Goal: Communication & Community: Share content

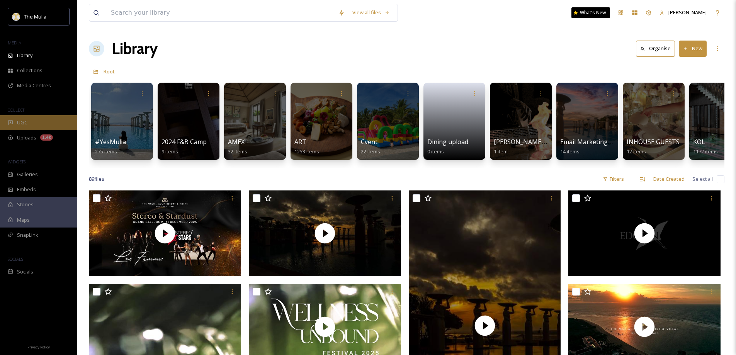
click at [28, 121] on div "UGC" at bounding box center [38, 122] width 77 height 15
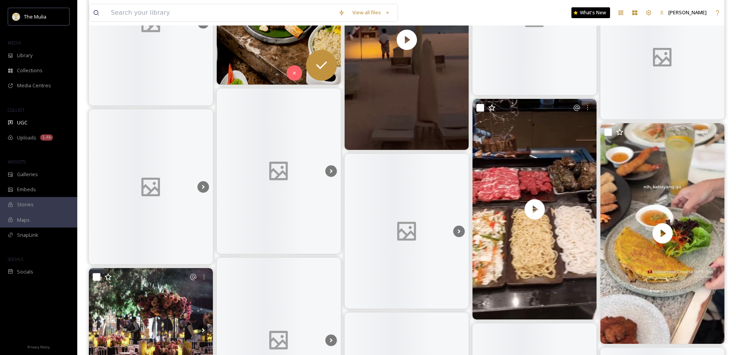
scroll to position [77, 0]
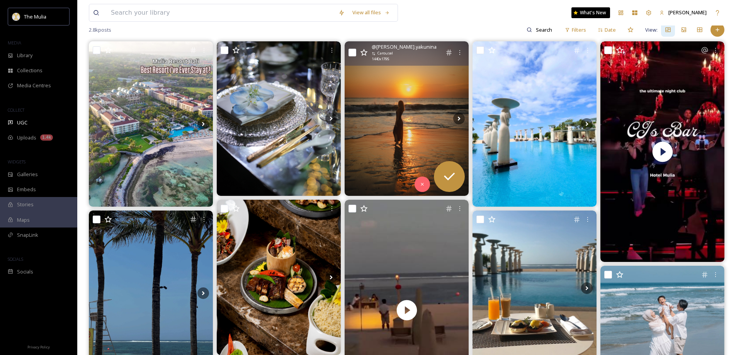
click at [413, 121] on img at bounding box center [407, 118] width 124 height 155
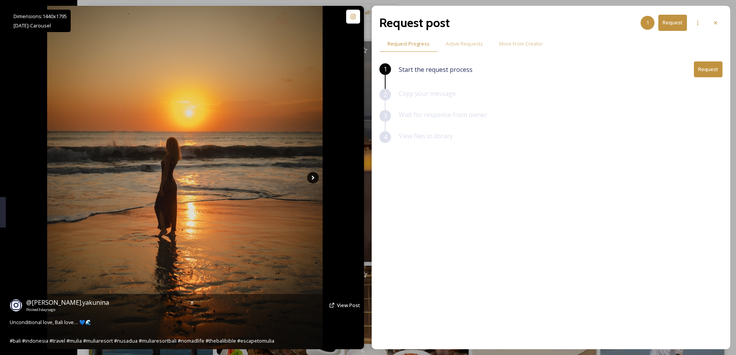
click at [315, 182] on icon at bounding box center [313, 178] width 12 height 12
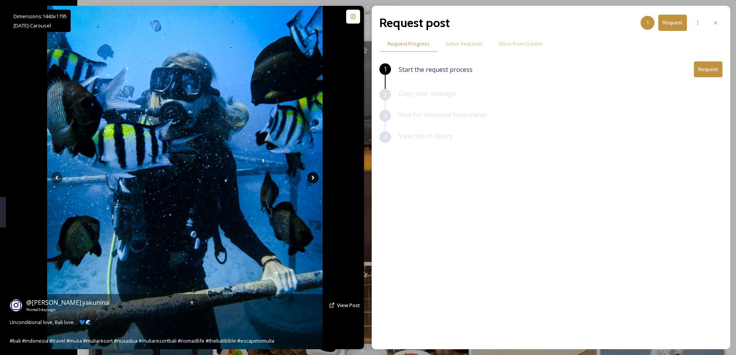
click at [313, 177] on icon at bounding box center [313, 178] width 3 height 4
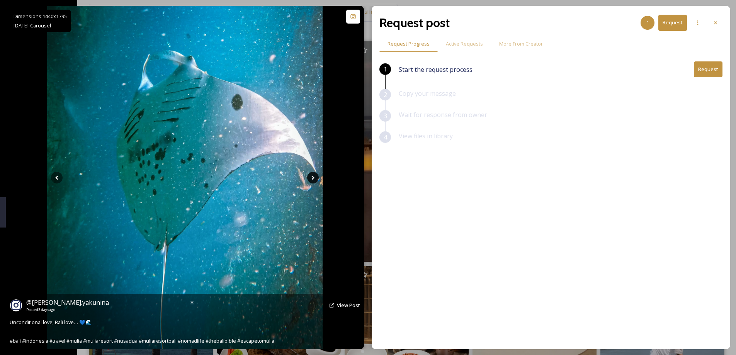
click at [313, 177] on icon at bounding box center [313, 178] width 3 height 4
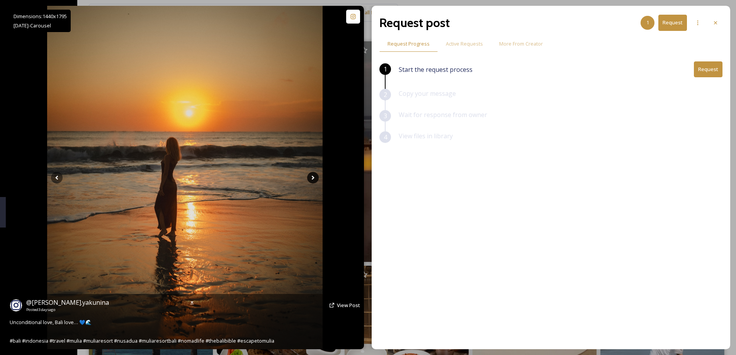
click at [313, 177] on icon at bounding box center [313, 178] width 3 height 4
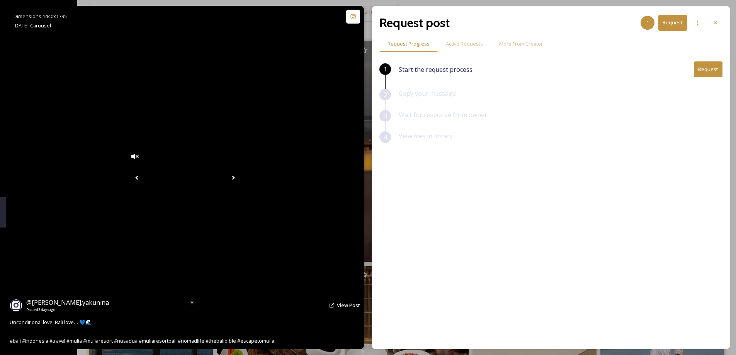
click at [235, 177] on icon at bounding box center [233, 178] width 3 height 4
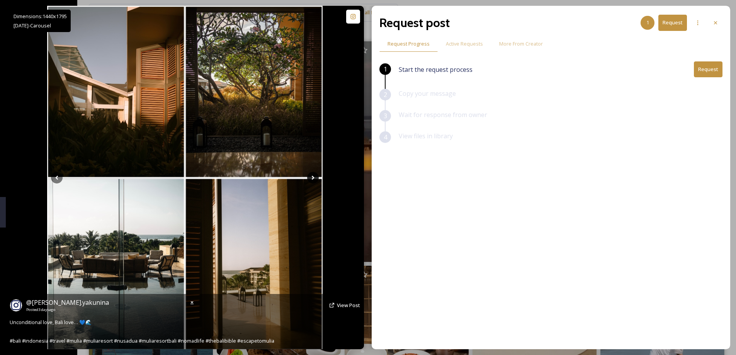
click at [313, 177] on icon at bounding box center [313, 178] width 3 height 4
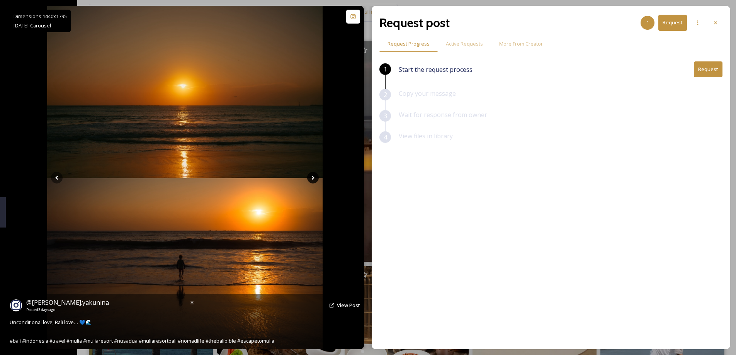
click at [313, 177] on icon at bounding box center [313, 178] width 3 height 4
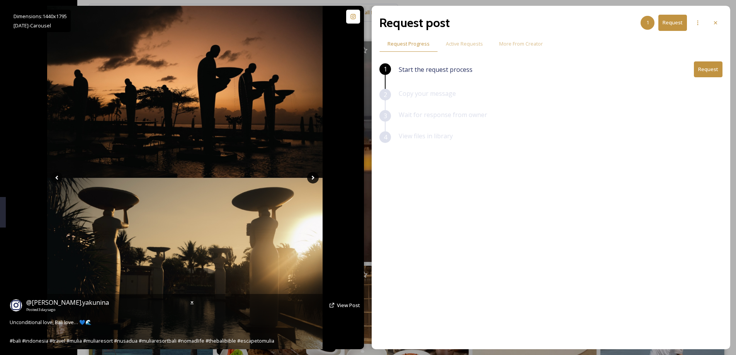
click at [313, 177] on icon at bounding box center [313, 178] width 3 height 4
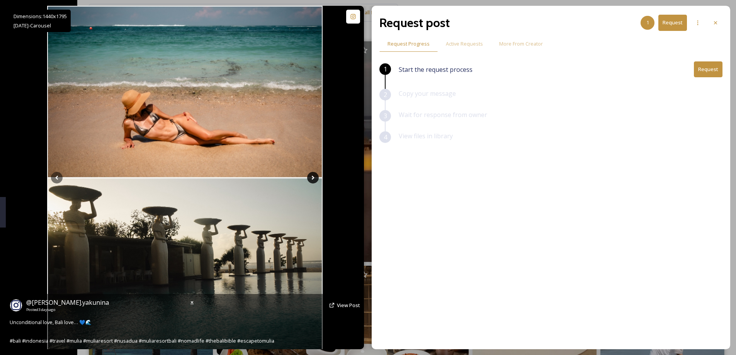
click at [313, 177] on icon at bounding box center [313, 178] width 3 height 4
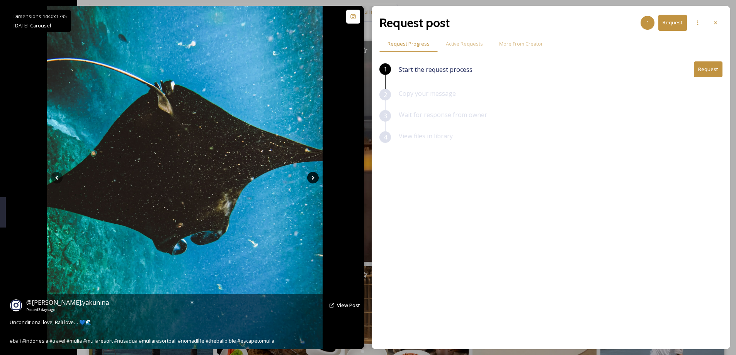
click at [312, 173] on icon at bounding box center [313, 178] width 12 height 12
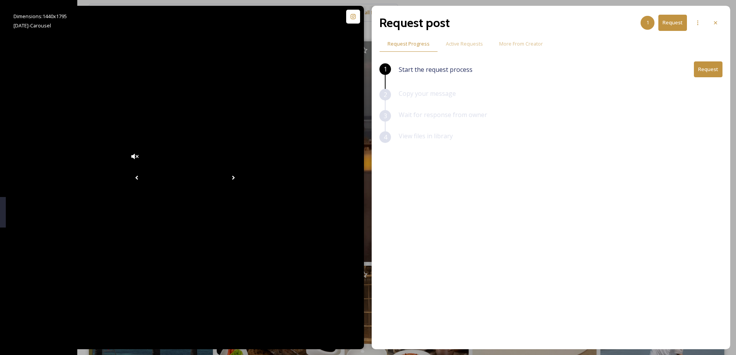
click at [705, 68] on button "Request" at bounding box center [708, 69] width 29 height 16
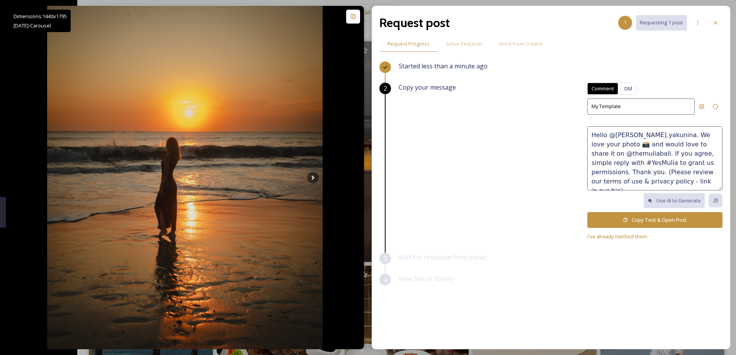
click at [626, 219] on icon at bounding box center [625, 220] width 5 height 5
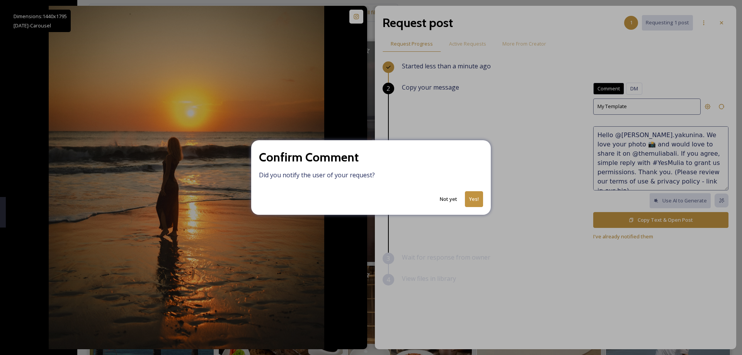
click at [448, 198] on button "Not yet" at bounding box center [448, 199] width 25 height 15
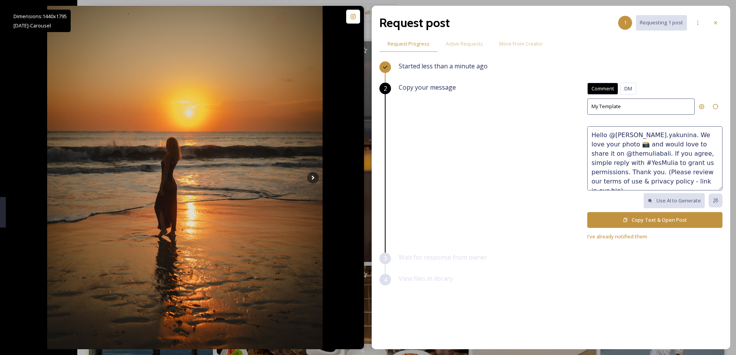
click at [670, 165] on textarea "Hello @[PERSON_NAME].yakunina. We love your photo 📸 and would love to share it …" at bounding box center [655, 158] width 135 height 64
click at [627, 235] on span "I've already notified them" at bounding box center [618, 236] width 60 height 7
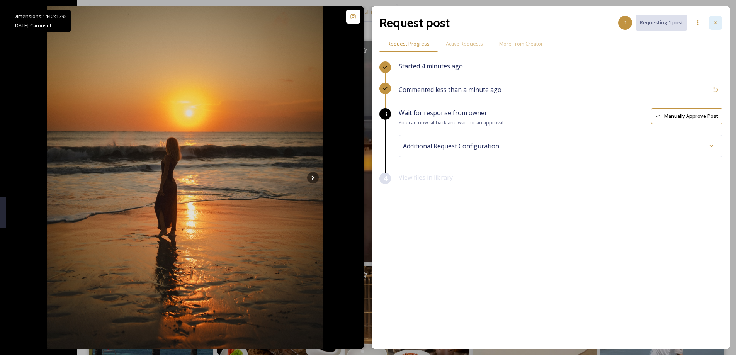
click at [717, 23] on icon at bounding box center [716, 23] width 6 height 6
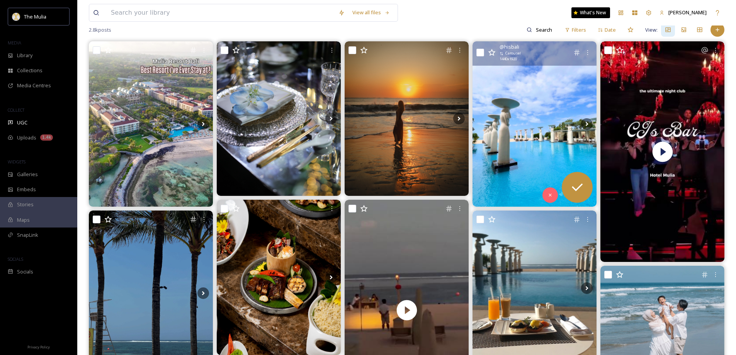
click at [544, 126] on img at bounding box center [535, 123] width 124 height 165
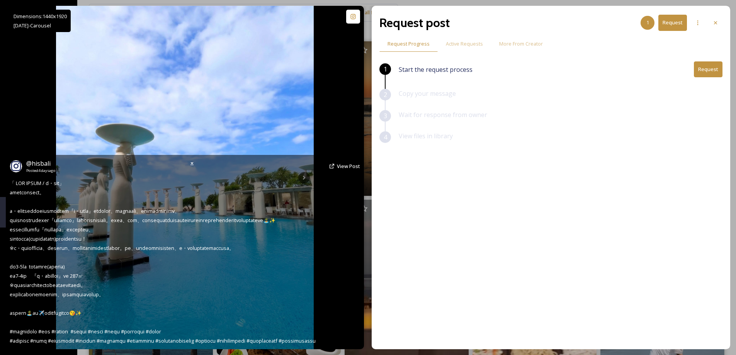
click at [245, 111] on img at bounding box center [185, 178] width 258 height 344
click at [303, 177] on div "@ hisbali Posted [DATE] View Post" at bounding box center [185, 252] width 358 height 194
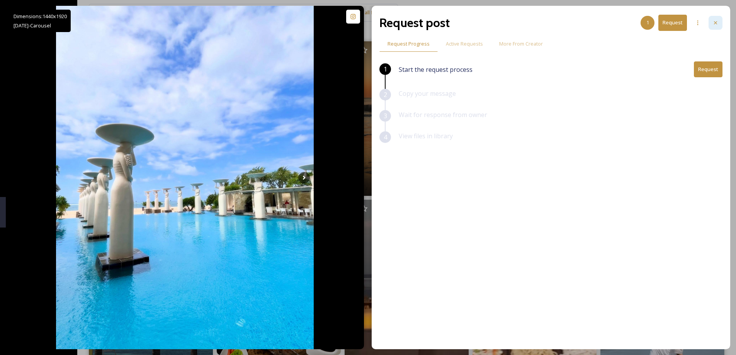
click at [719, 21] on div at bounding box center [716, 23] width 14 height 14
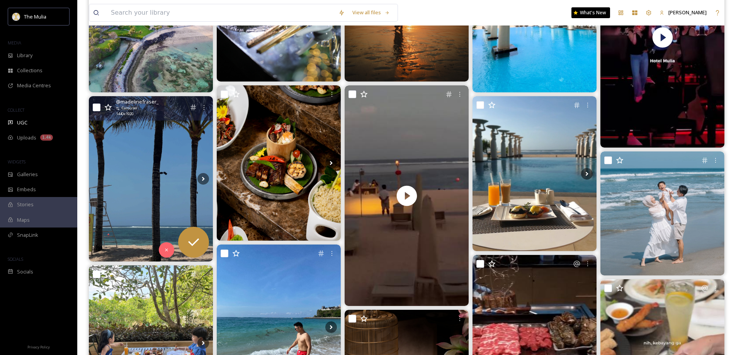
scroll to position [193, 0]
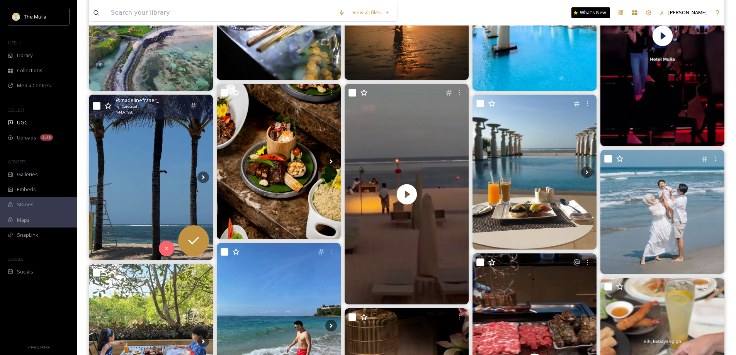
click at [170, 176] on img at bounding box center [151, 177] width 124 height 165
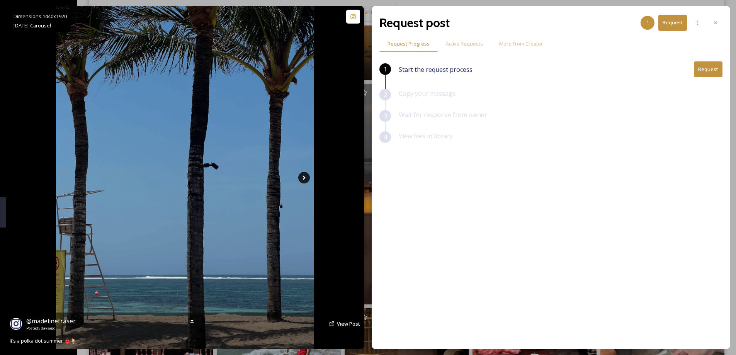
click at [307, 179] on icon at bounding box center [304, 178] width 12 height 12
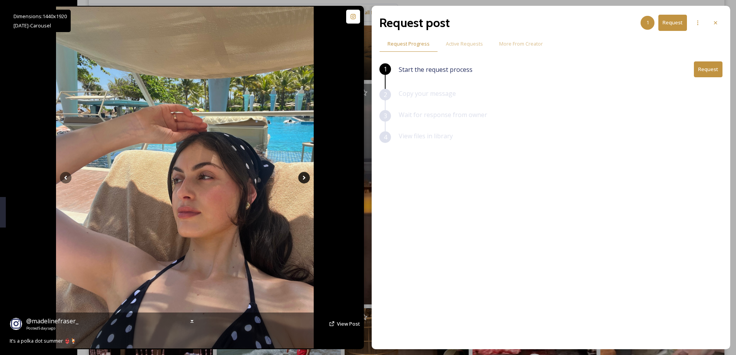
click at [305, 177] on icon at bounding box center [304, 178] width 12 height 12
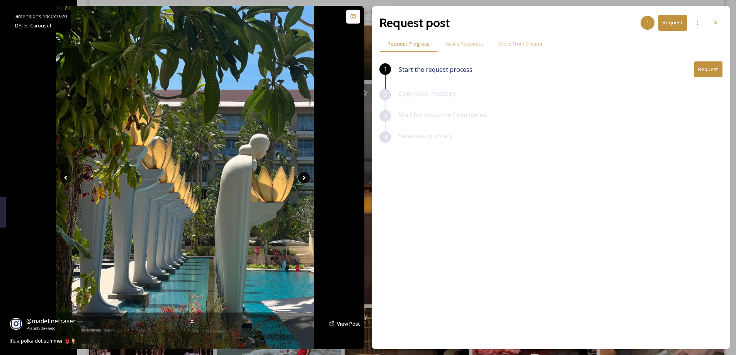
click at [304, 177] on icon at bounding box center [304, 178] width 3 height 4
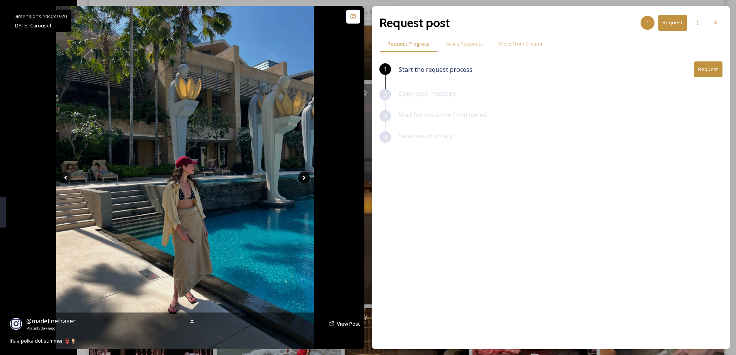
click at [304, 177] on icon at bounding box center [304, 178] width 3 height 4
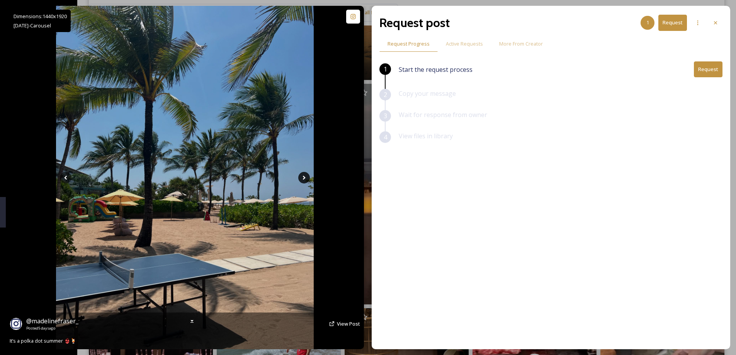
click at [306, 177] on icon at bounding box center [304, 178] width 12 height 12
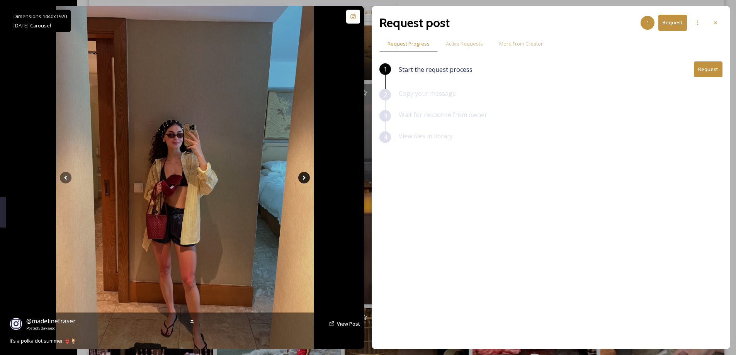
click at [306, 177] on icon at bounding box center [304, 178] width 12 height 12
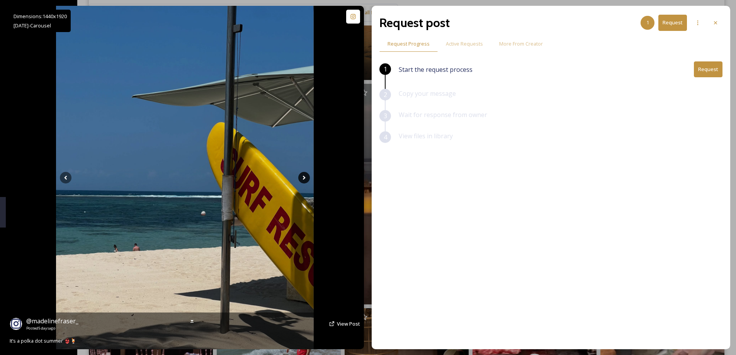
click at [306, 177] on icon at bounding box center [304, 178] width 12 height 12
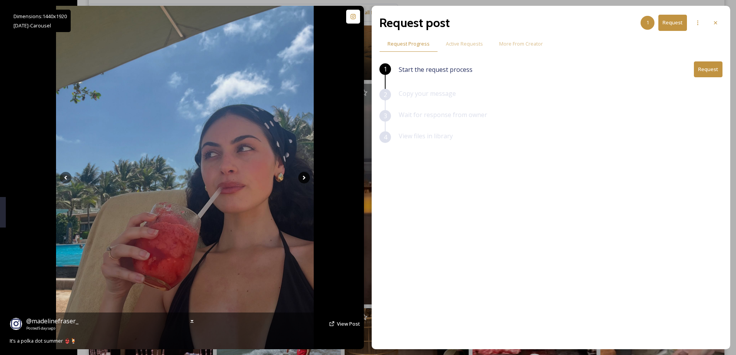
click at [306, 177] on icon at bounding box center [304, 178] width 12 height 12
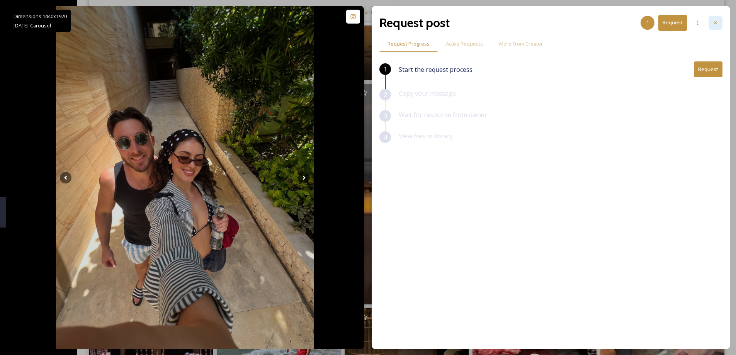
click at [715, 24] on icon at bounding box center [715, 22] width 3 height 3
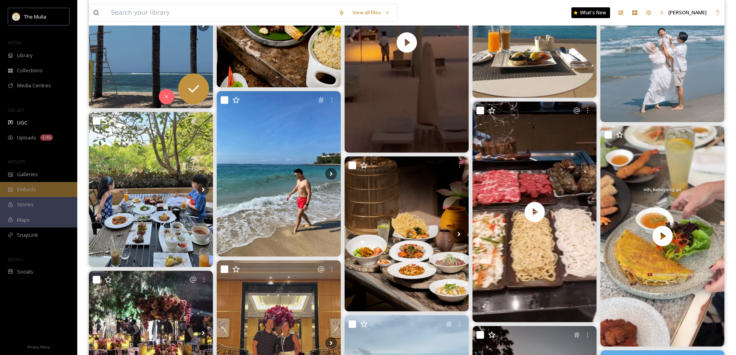
scroll to position [348, 0]
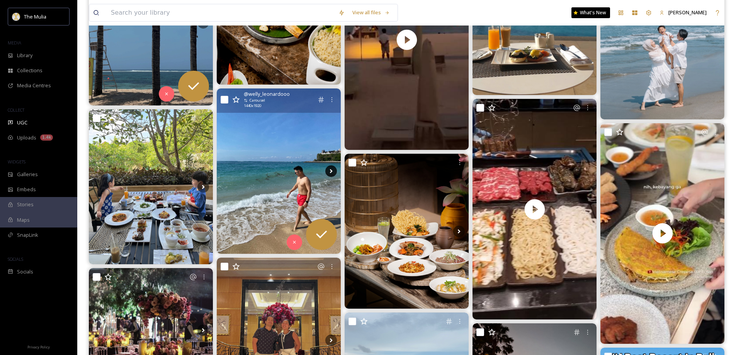
click at [332, 170] on icon at bounding box center [331, 171] width 3 height 4
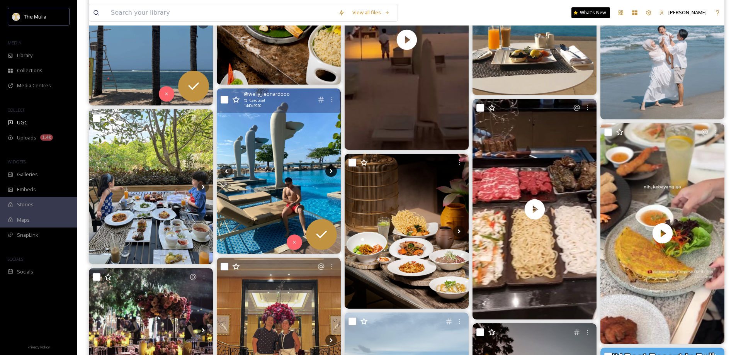
click at [329, 174] on icon at bounding box center [332, 171] width 12 height 12
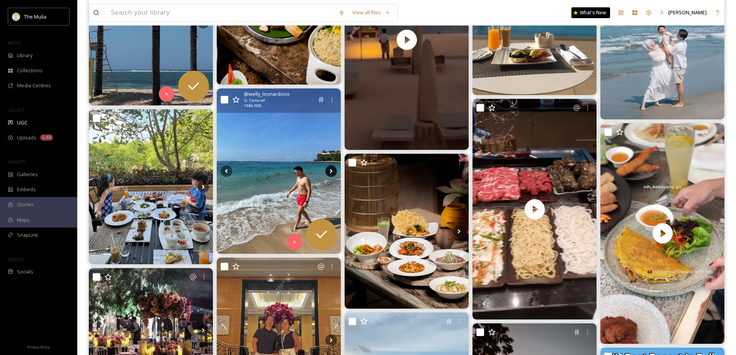
click at [329, 174] on icon at bounding box center [332, 171] width 12 height 12
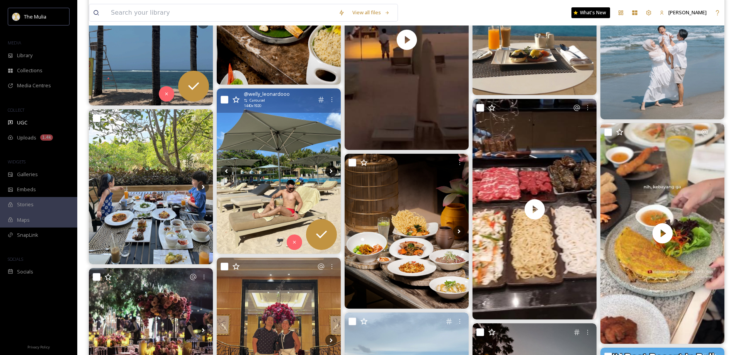
click at [329, 174] on icon at bounding box center [332, 171] width 12 height 12
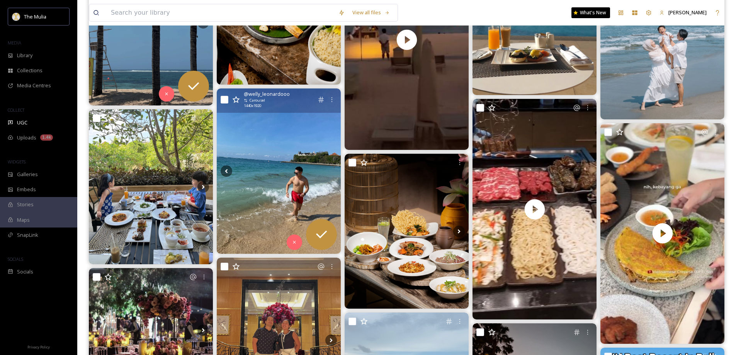
click at [329, 174] on icon at bounding box center [332, 171] width 12 height 12
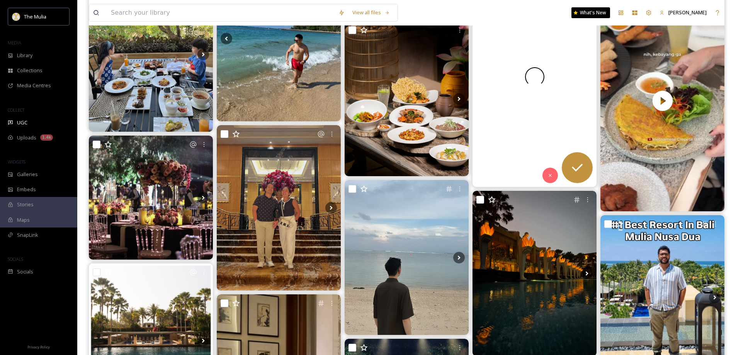
scroll to position [503, 0]
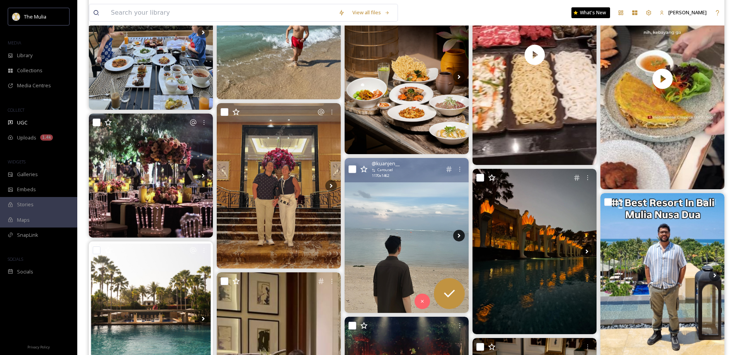
click at [456, 237] on icon at bounding box center [459, 236] width 12 height 12
click at [455, 235] on icon at bounding box center [459, 236] width 12 height 12
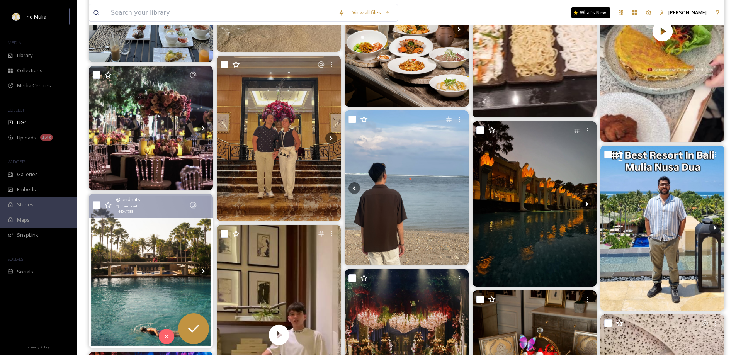
scroll to position [580, 0]
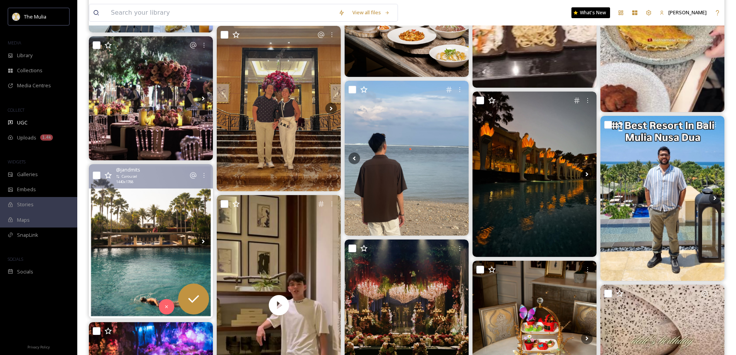
click at [177, 239] on img at bounding box center [151, 241] width 124 height 154
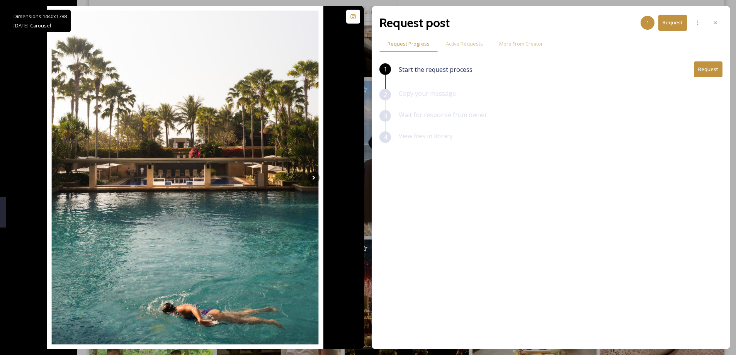
click at [701, 71] on button "Request" at bounding box center [708, 69] width 29 height 16
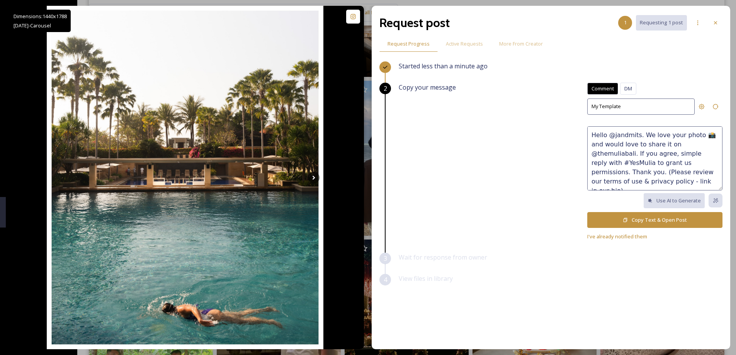
click at [653, 216] on button "Copy Text & Open Post" at bounding box center [655, 220] width 135 height 16
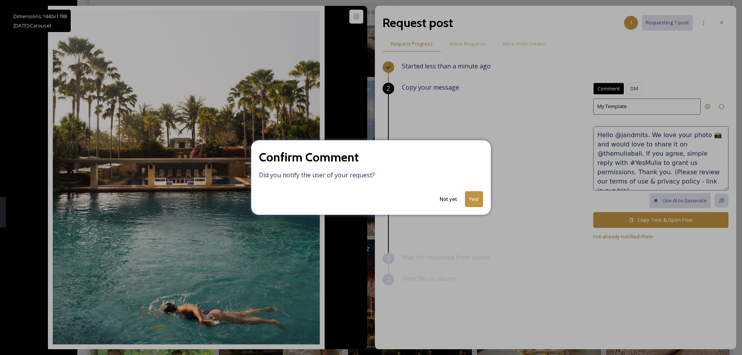
click at [472, 199] on button "Yes!" at bounding box center [474, 199] width 18 height 16
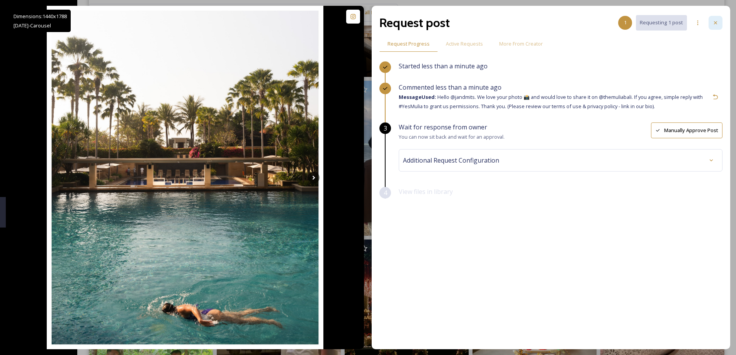
click at [715, 21] on icon at bounding box center [716, 23] width 6 height 6
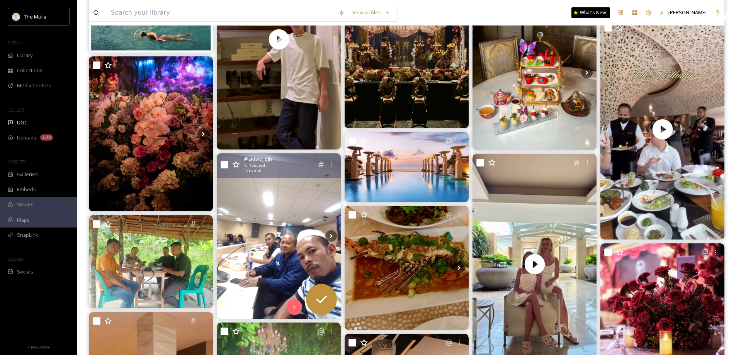
scroll to position [851, 0]
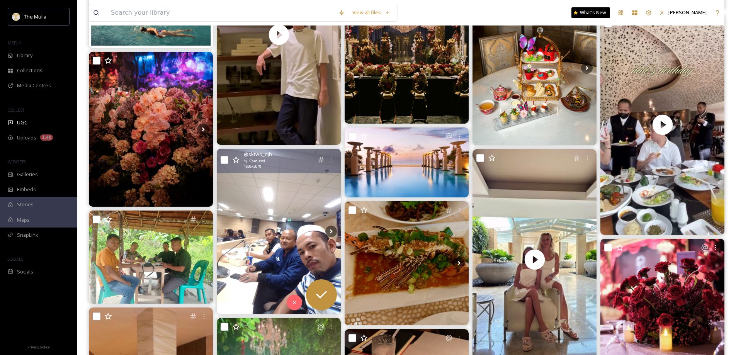
click at [295, 305] on icon at bounding box center [294, 302] width 5 height 5
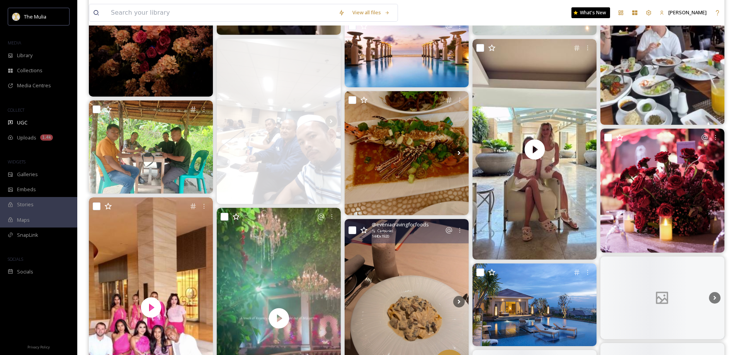
scroll to position [1005, 0]
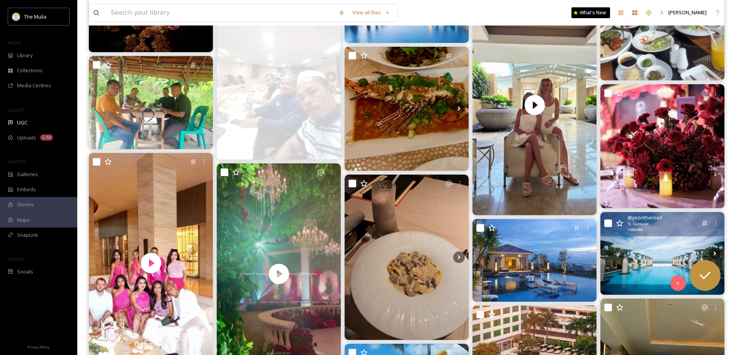
click at [636, 263] on img at bounding box center [663, 253] width 124 height 83
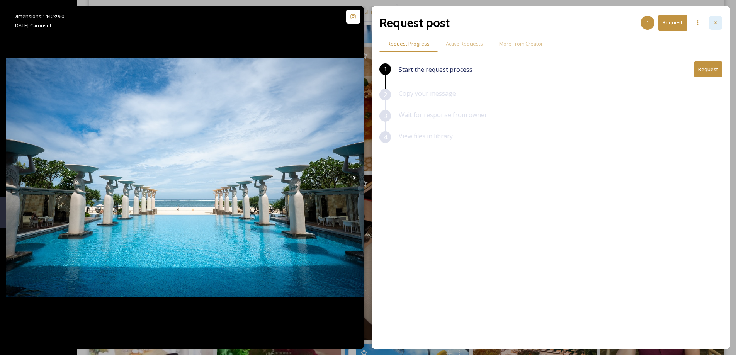
click at [714, 23] on icon at bounding box center [716, 23] width 6 height 6
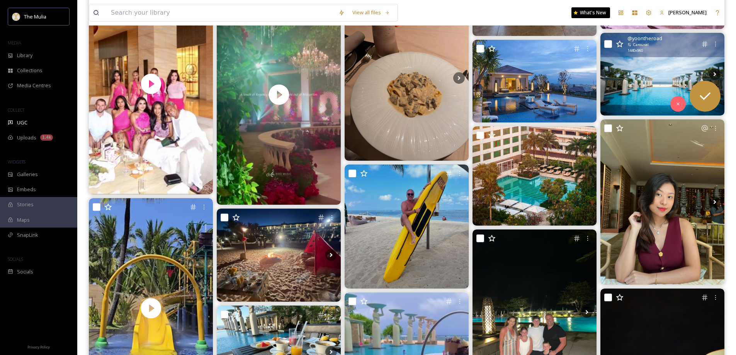
scroll to position [99, 0]
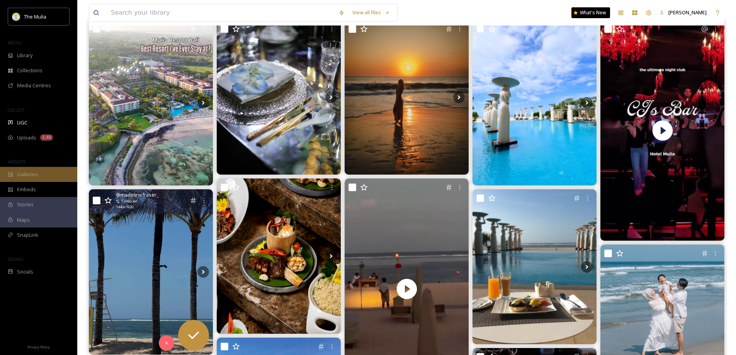
click at [24, 174] on span "Galleries" at bounding box center [27, 174] width 21 height 7
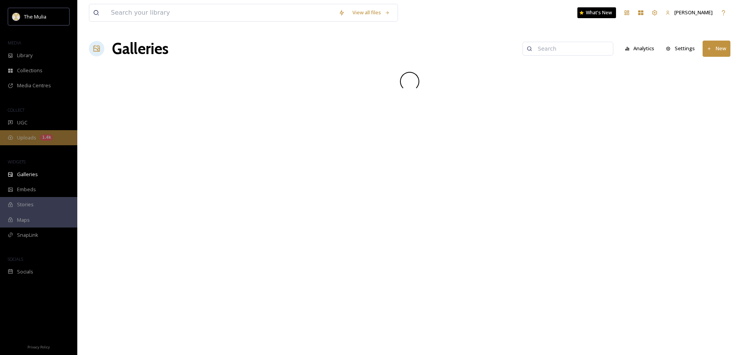
click at [25, 138] on span "Uploads" at bounding box center [26, 137] width 19 height 7
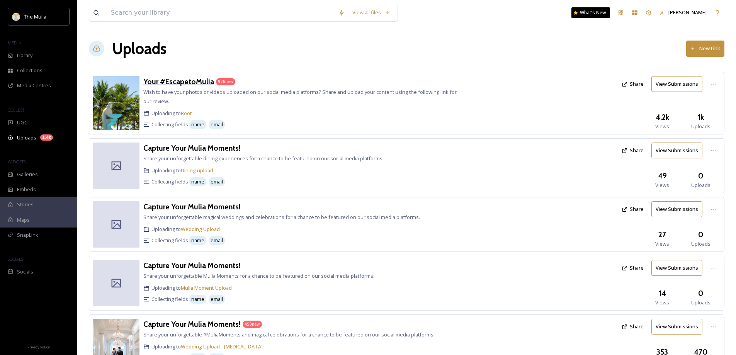
click at [206, 82] on h3 "Your #EscapetoMulia" at bounding box center [178, 81] width 71 height 9
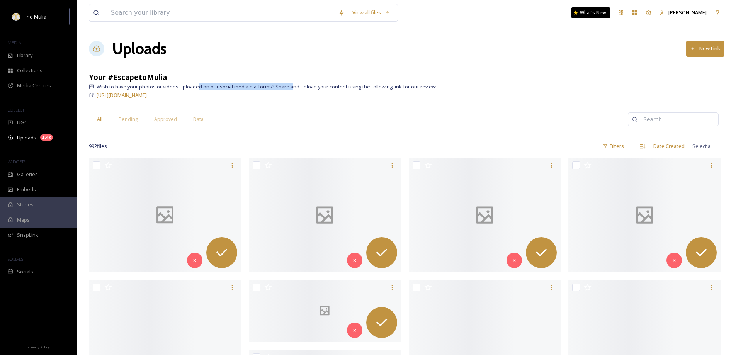
drag, startPoint x: 204, startPoint y: 87, endPoint x: 291, endPoint y: 83, distance: 87.1
click at [291, 83] on span "Wish to have your photos or videos uploaded on our social media platforms? Shar…" at bounding box center [267, 86] width 341 height 7
click at [300, 86] on span "Wish to have your photos or videos uploaded on our social media platforms? Shar…" at bounding box center [267, 86] width 341 height 7
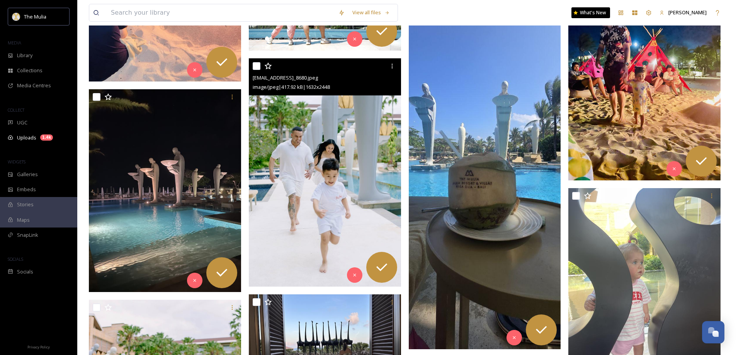
scroll to position [696, 0]
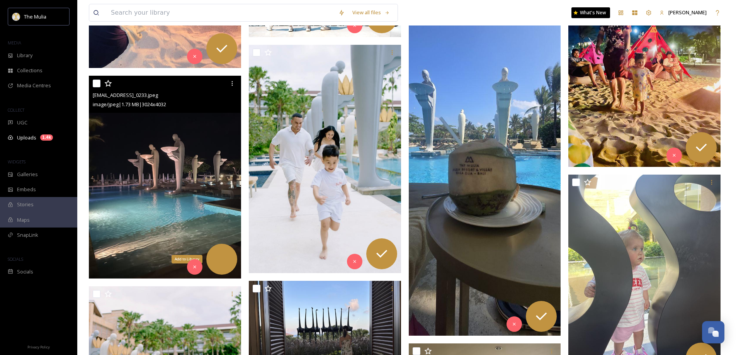
click at [225, 265] on icon at bounding box center [221, 259] width 15 height 15
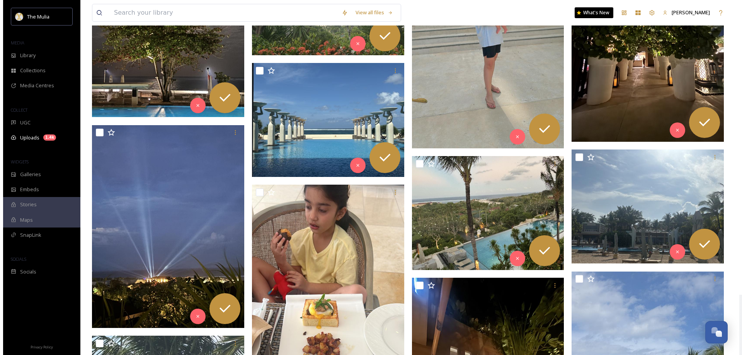
scroll to position [0, 0]
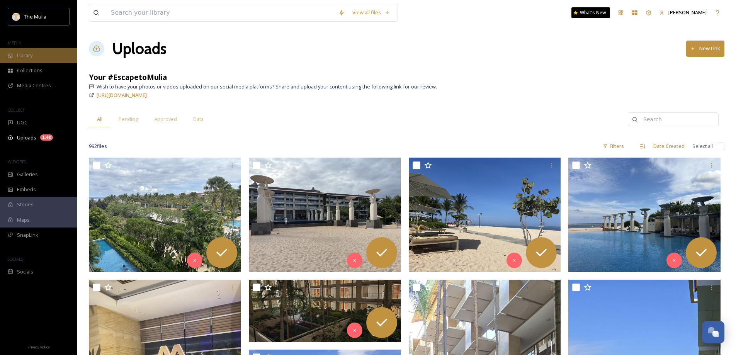
click at [19, 54] on span "Library" at bounding box center [24, 55] width 15 height 7
